Goal: Task Accomplishment & Management: Use online tool/utility

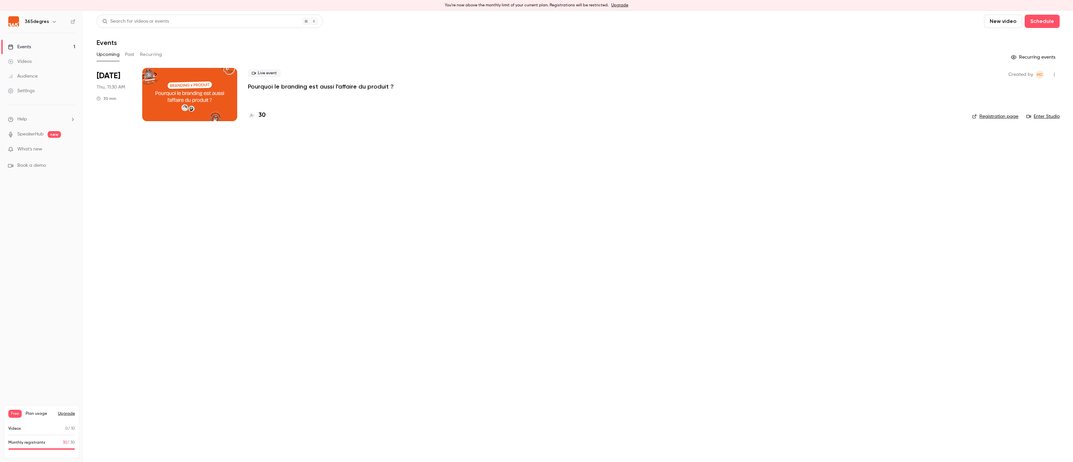
click at [271, 84] on p "Pourquoi le branding est aussi l'affaire du produit ?" at bounding box center [321, 87] width 146 height 8
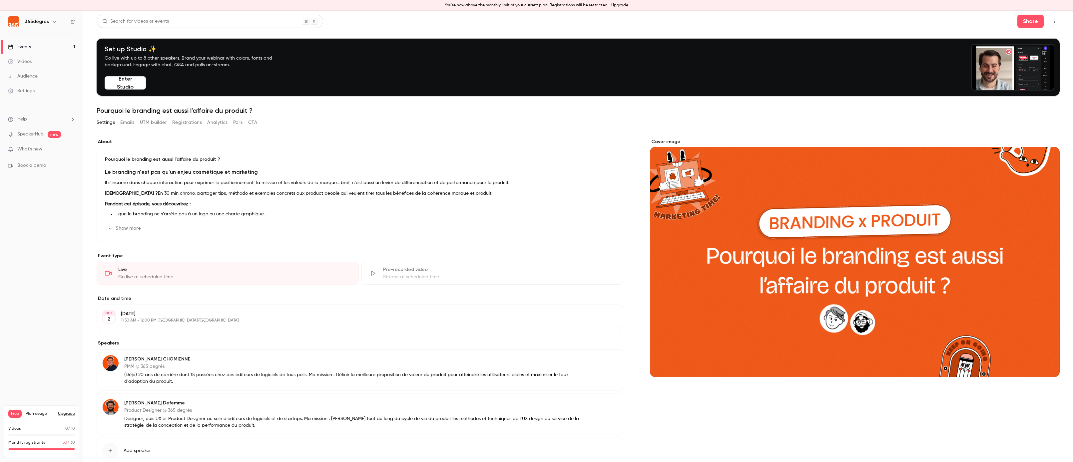
click at [1047, 18] on div "Share" at bounding box center [1038, 21] width 42 height 13
click at [1048, 18] on div "Share" at bounding box center [1038, 21] width 42 height 13
click at [1055, 20] on icon "button" at bounding box center [1054, 21] width 5 height 5
click at [1025, 60] on li "Enter Studio" at bounding box center [1023, 55] width 72 height 17
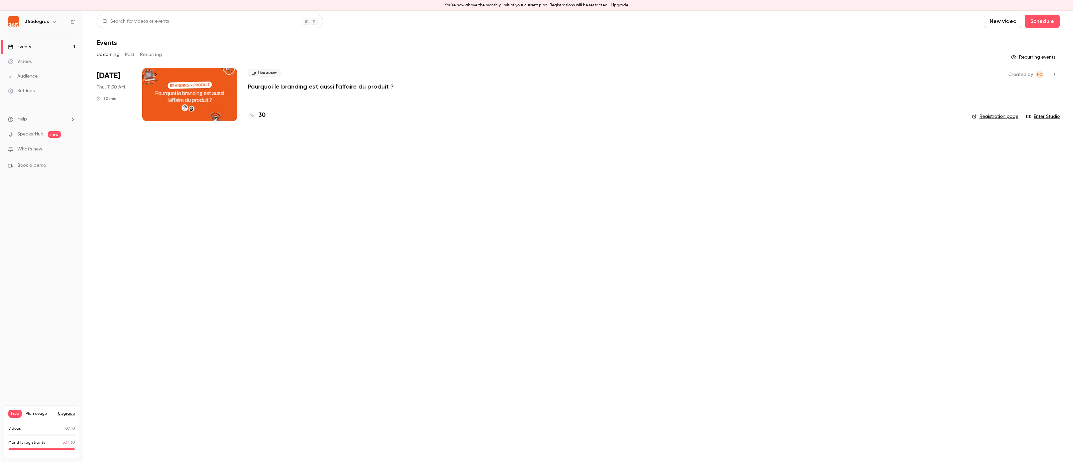
click at [277, 87] on p "Pourquoi le branding est aussi l'affaire du produit ?" at bounding box center [321, 87] width 146 height 8
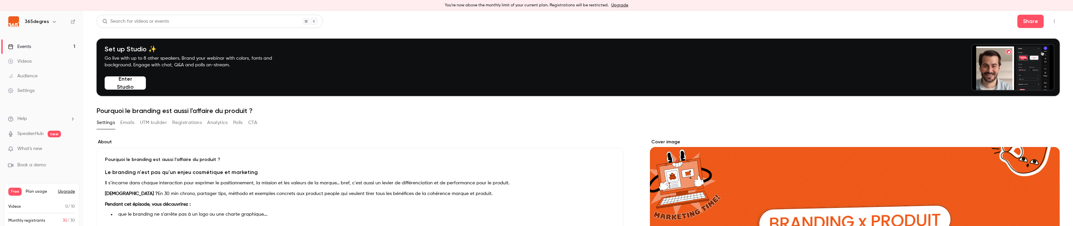
click at [1057, 23] on button "button" at bounding box center [1054, 21] width 11 height 11
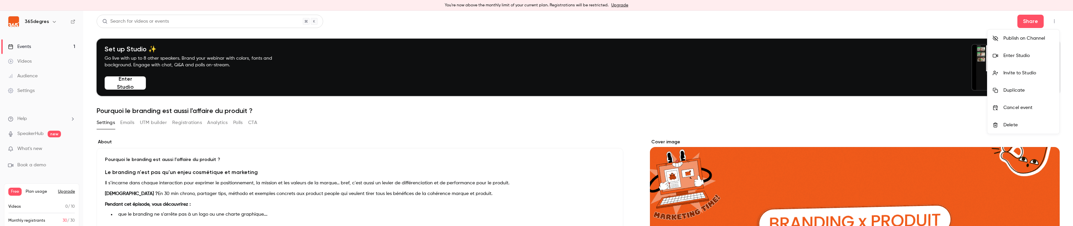
click at [1033, 56] on div "Enter Studio" at bounding box center [1028, 55] width 51 height 7
